Goal: Information Seeking & Learning: Learn about a topic

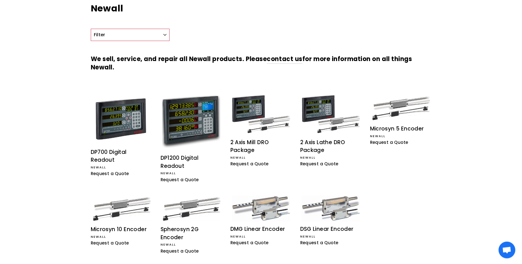
scroll to position [85, 0]
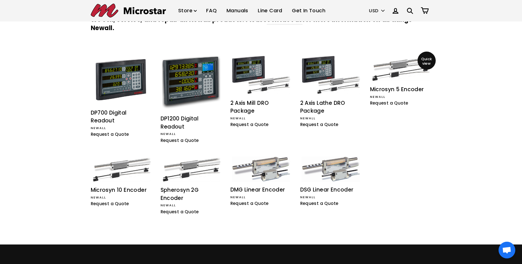
click at [422, 62] on span "Quick view" at bounding box center [426, 61] width 18 height 9
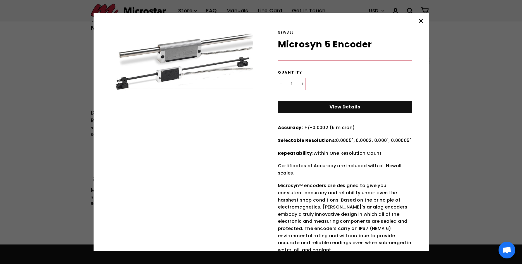
click at [188, 52] on img at bounding box center [183, 60] width 139 height 61
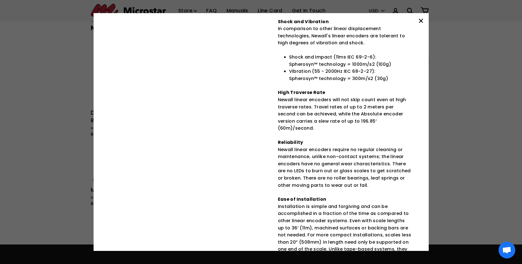
scroll to position [501, 0]
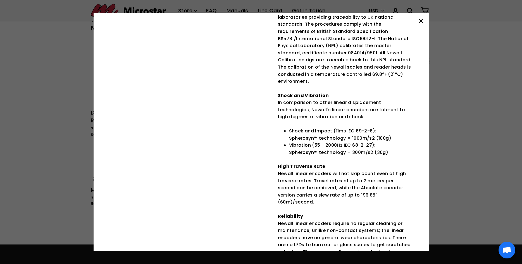
click at [423, 19] on icon ".cls-1{fill:none;stroke:#000;stroke-miterlimit:10;stroke-width:2px}" at bounding box center [421, 21] width 8 height 8
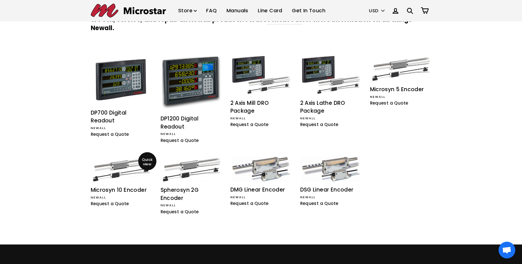
click at [144, 163] on span "Quick view" at bounding box center [147, 162] width 18 height 9
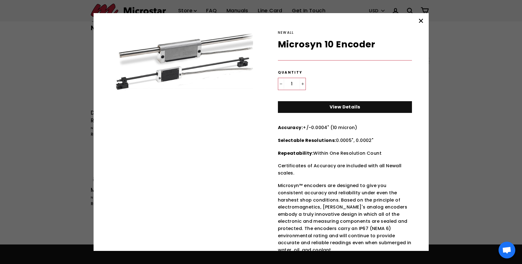
click at [345, 105] on link "View Details" at bounding box center [345, 107] width 134 height 12
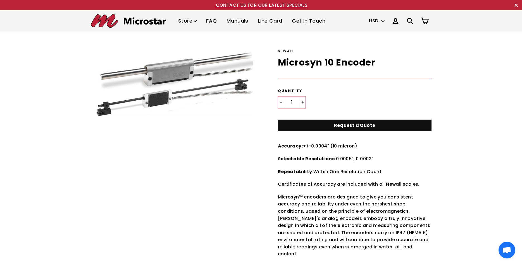
click at [156, 99] on img at bounding box center [191, 92] width 201 height 89
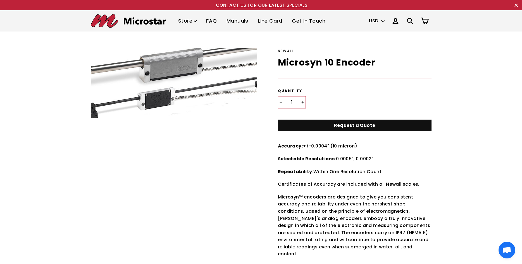
click at [156, 99] on img at bounding box center [177, 79] width 201 height 89
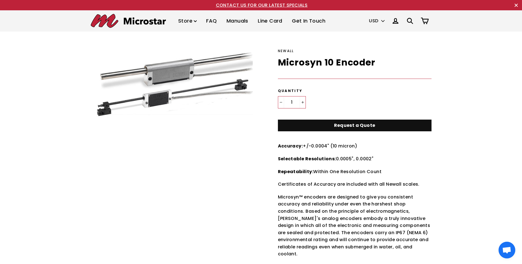
click at [156, 99] on img at bounding box center [177, 79] width 201 height 89
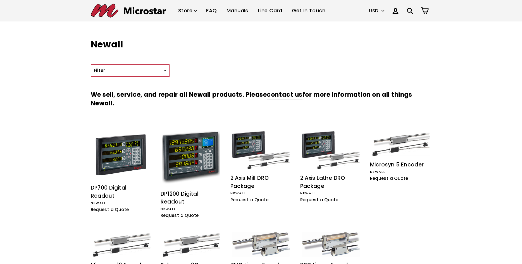
scroll to position [85, 0]
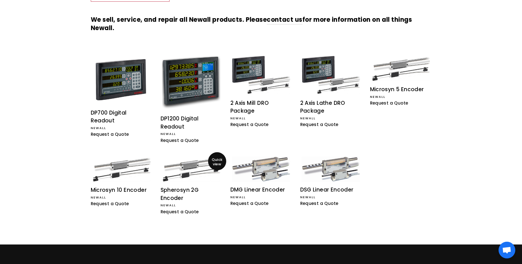
click at [183, 170] on img at bounding box center [191, 170] width 58 height 26
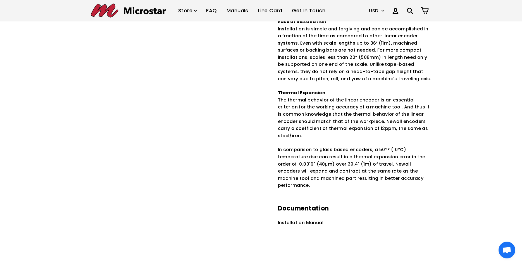
scroll to position [741, 0]
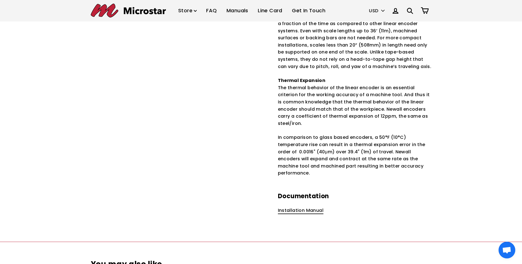
click at [295, 207] on link "Installation Manual" at bounding box center [301, 210] width 46 height 7
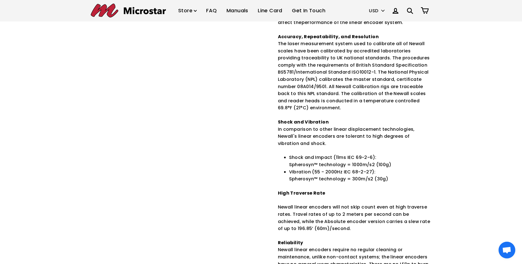
scroll to position [370, 0]
